Goal: Information Seeking & Learning: Learn about a topic

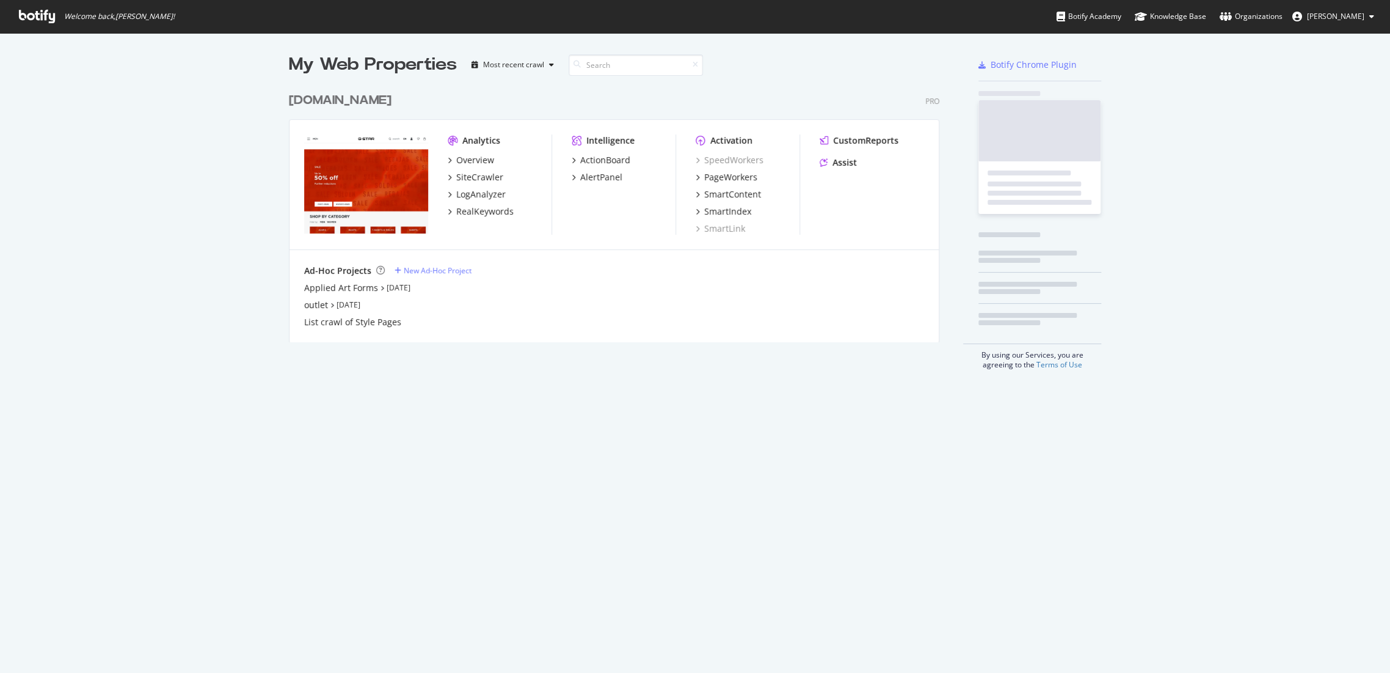
scroll to position [662, 1369]
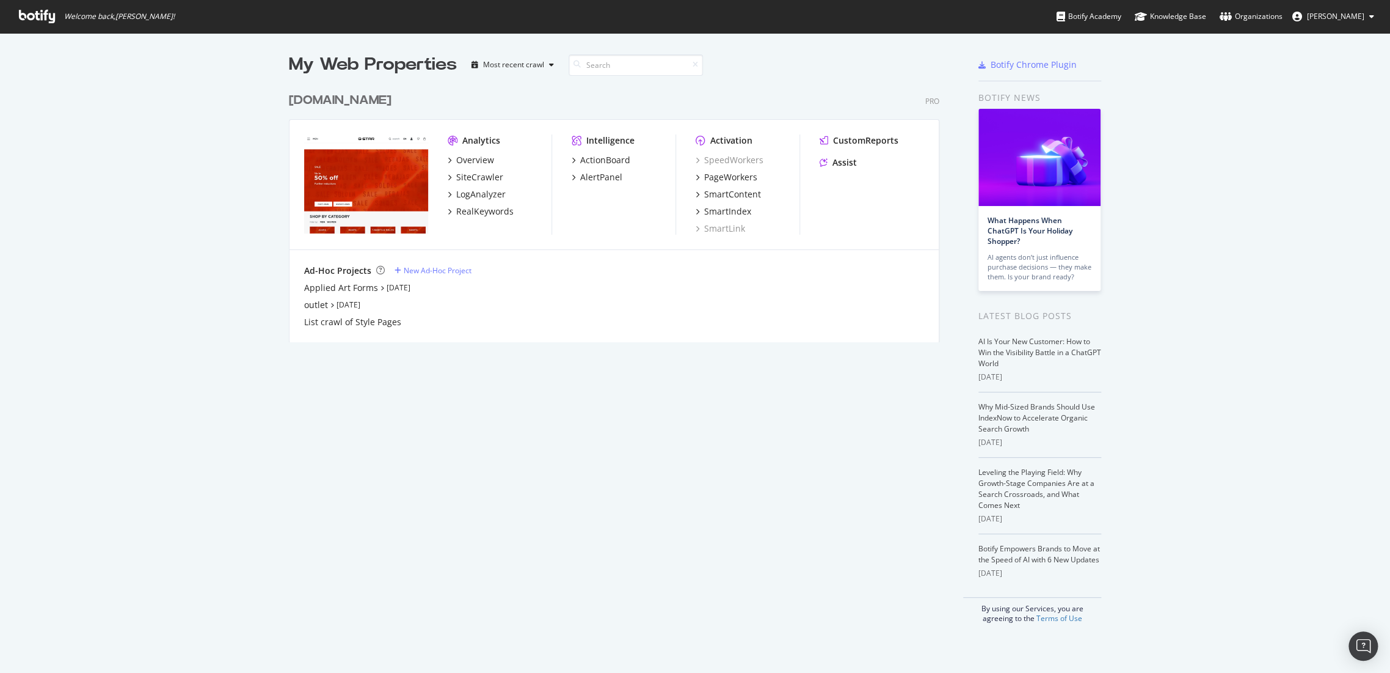
click at [349, 106] on div "[DOMAIN_NAME]" at bounding box center [340, 101] width 103 height 18
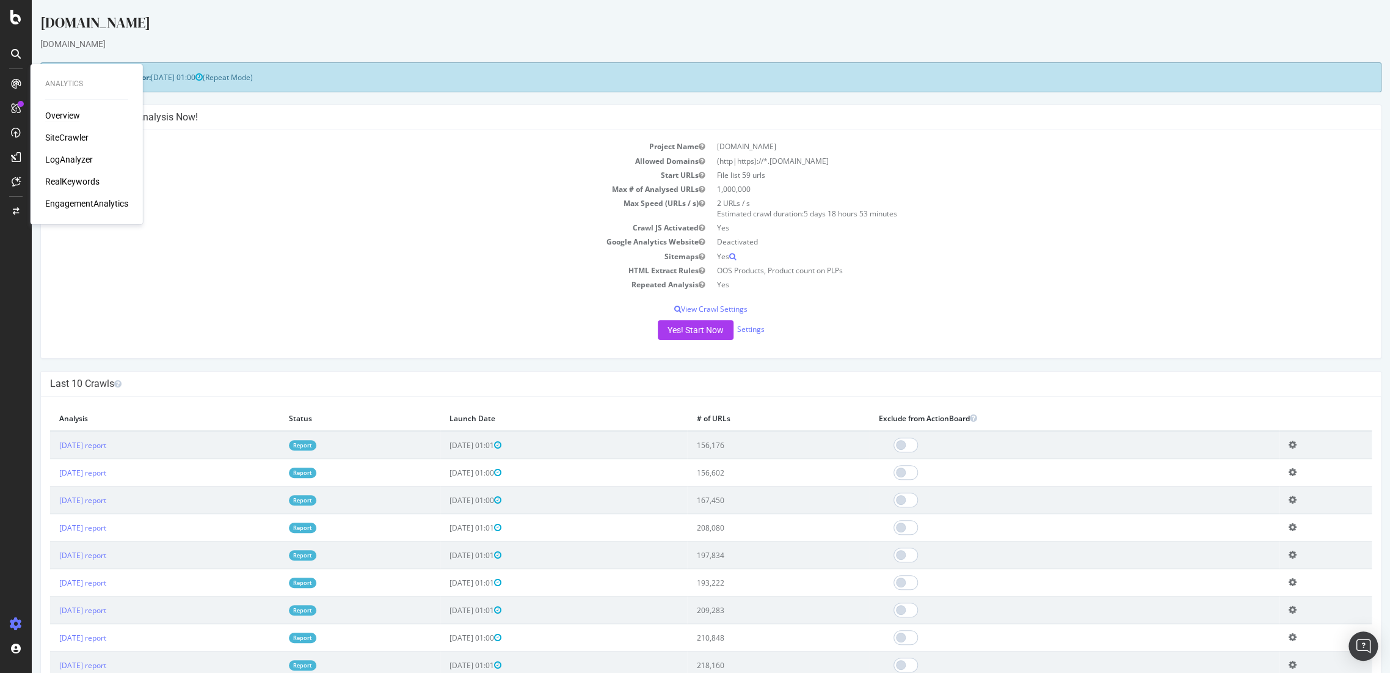
click at [53, 112] on div "Overview" at bounding box center [62, 115] width 35 height 12
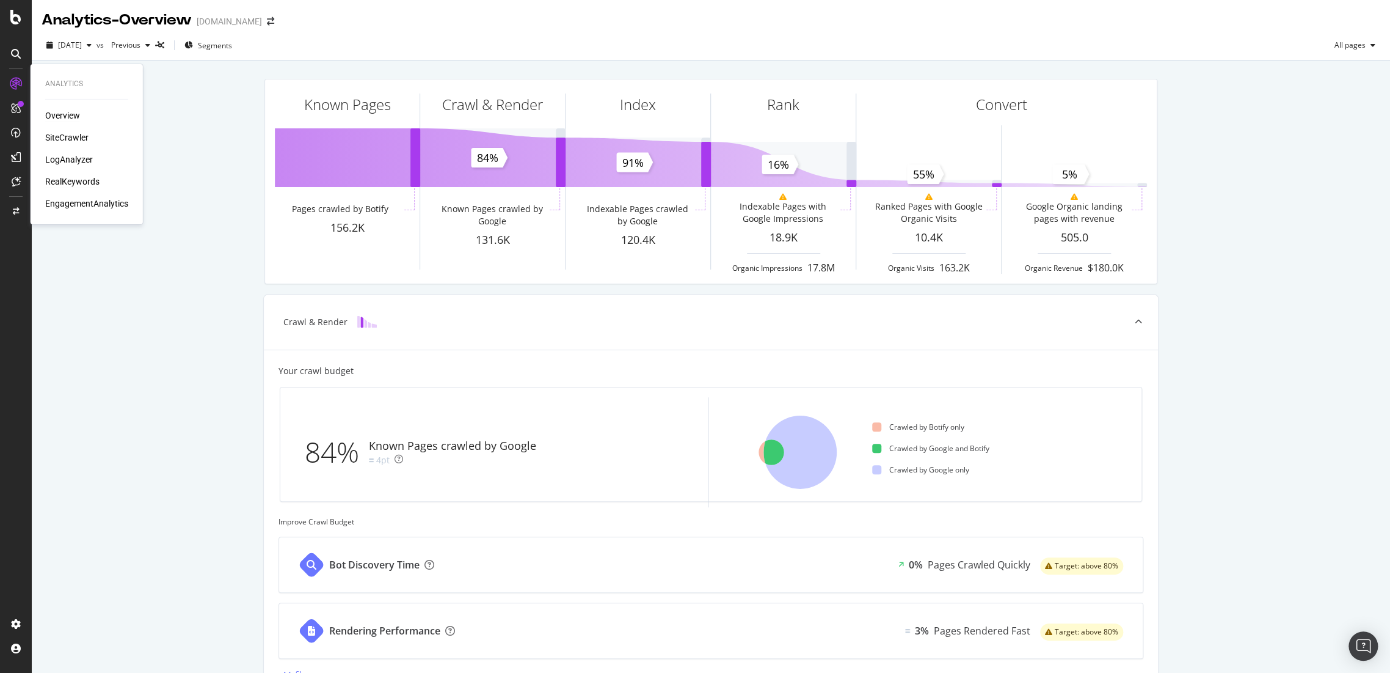
click at [68, 181] on div "RealKeywords" at bounding box center [72, 181] width 54 height 12
